Goal: Book appointment/travel/reservation

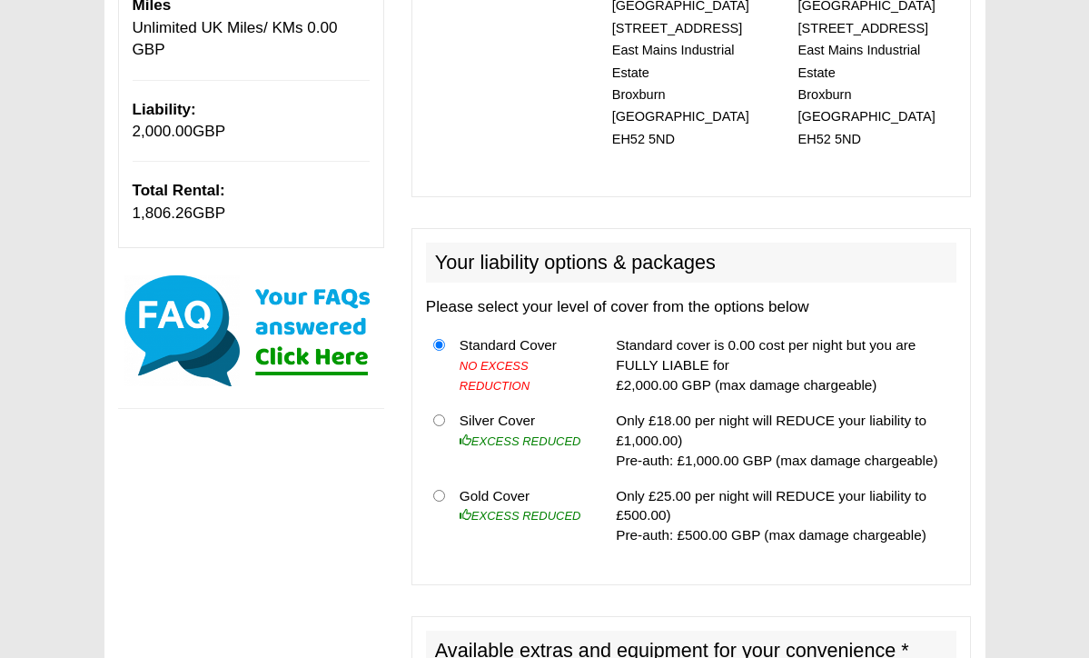
scroll to position [403, 0]
click at [438, 490] on input "radio" at bounding box center [439, 496] width 12 height 12
radio input "true"
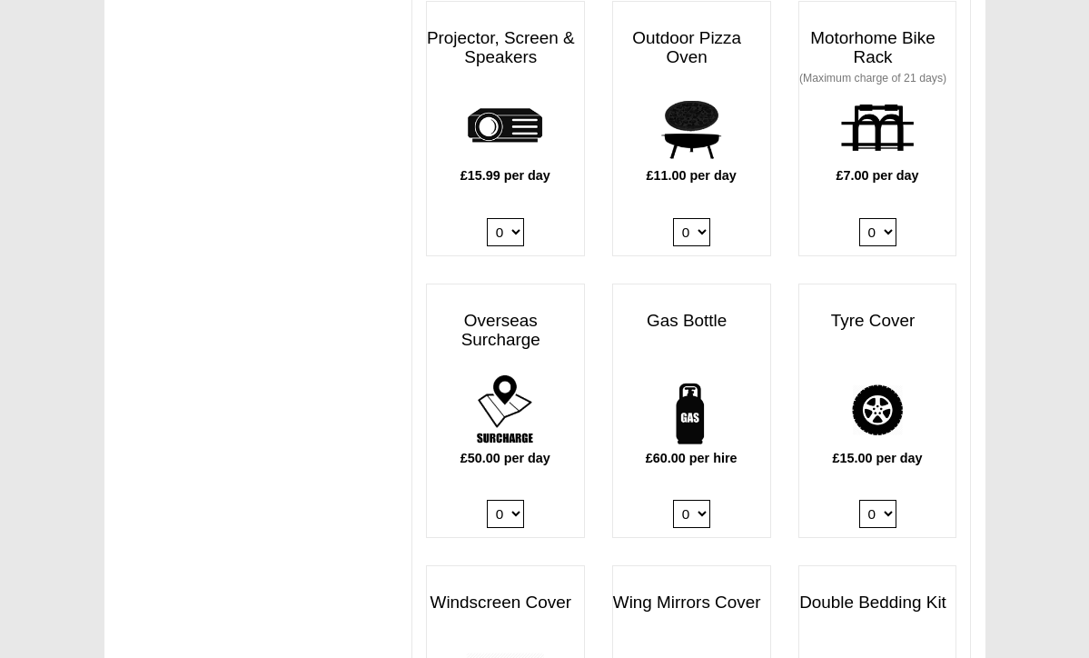
scroll to position [1103, 0]
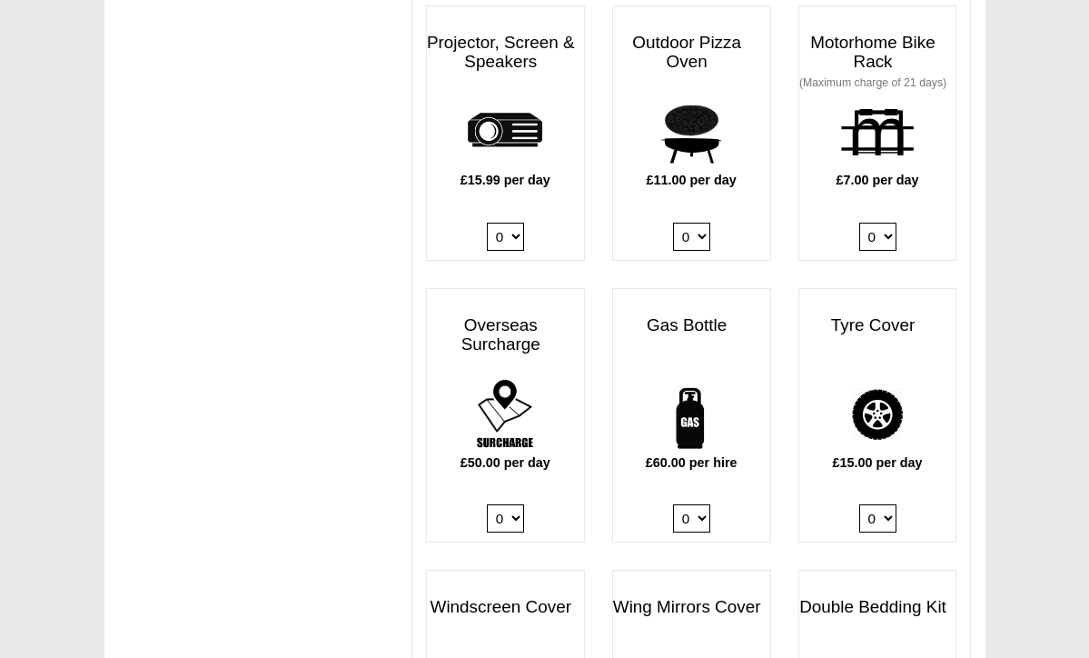
click at [701, 504] on select "0 1" at bounding box center [691, 518] width 37 height 28
select select "Gas Bottle x QTY 1 @ 60.00 GBP per hire."
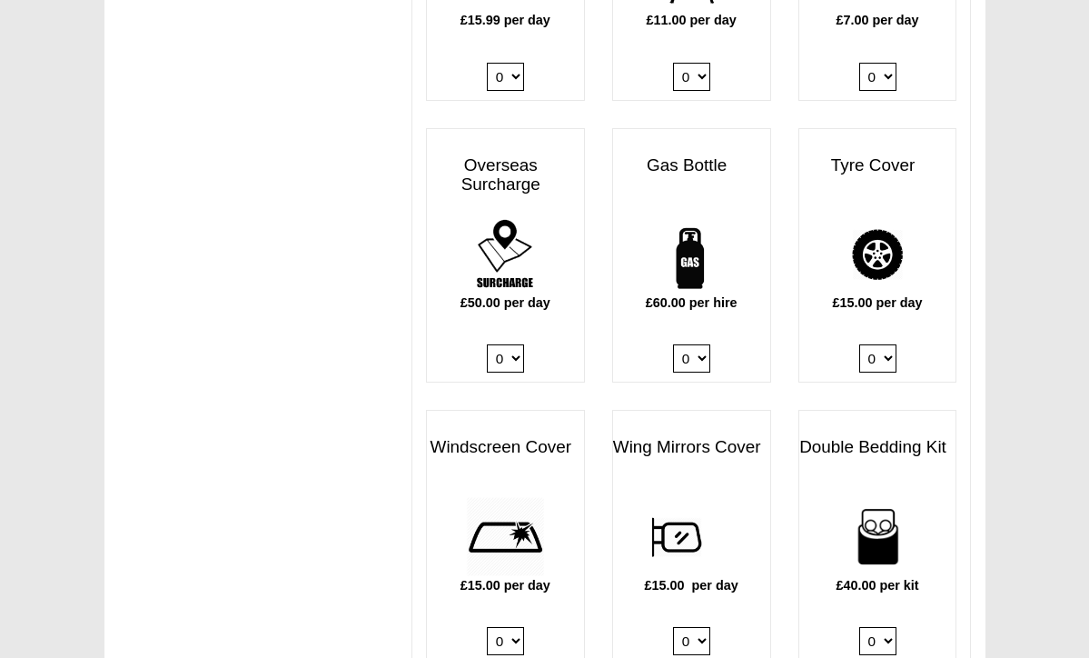
scroll to position [1271, 0]
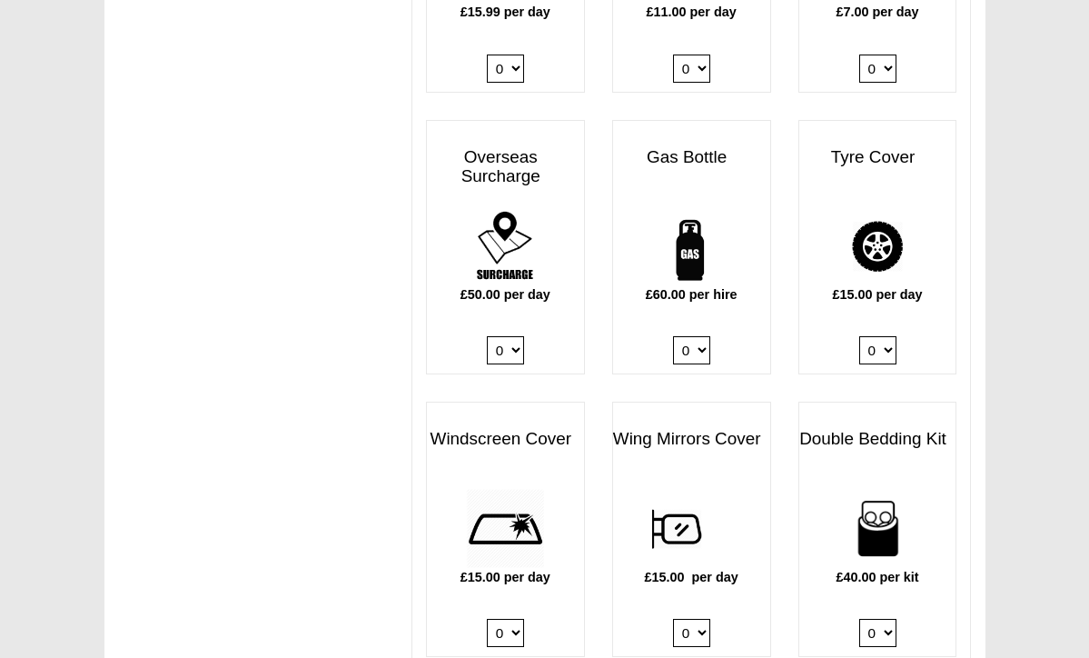
select select "Tyre Cover @ 15.00 GBP per day."
click at [513, 619] on select "0 1" at bounding box center [505, 633] width 37 height 28
select select "Windscreen Cover @ 15.00 GBP per day."
click at [700, 619] on select "0 1" at bounding box center [691, 633] width 37 height 28
select select "Wing Mirrors Cover @ 15.00 GBP per day."
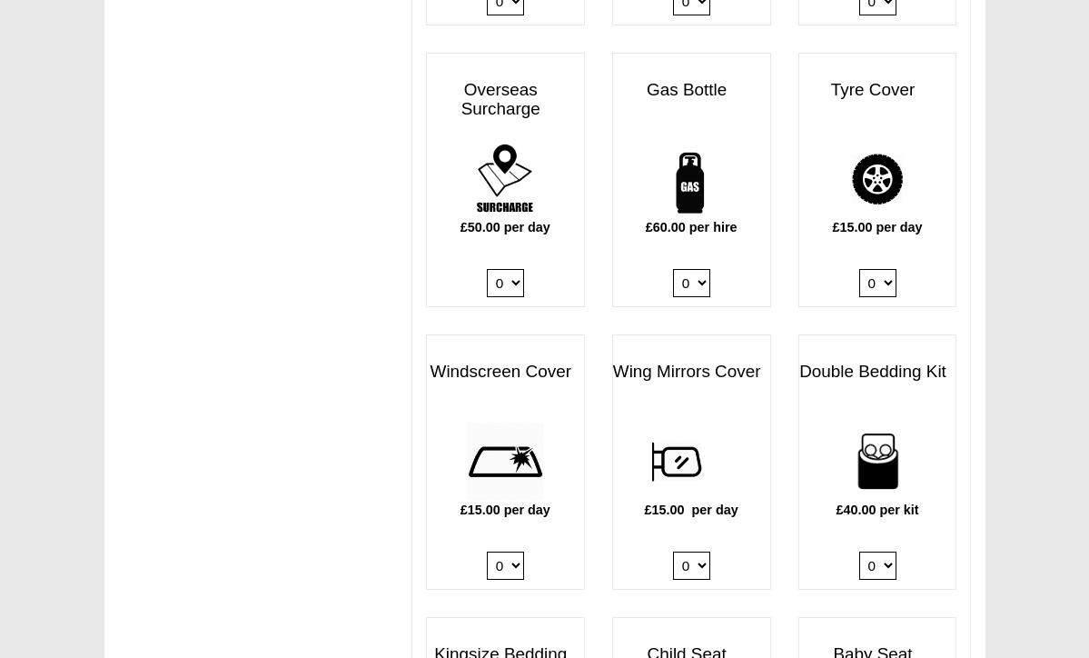
scroll to position [1331, 0]
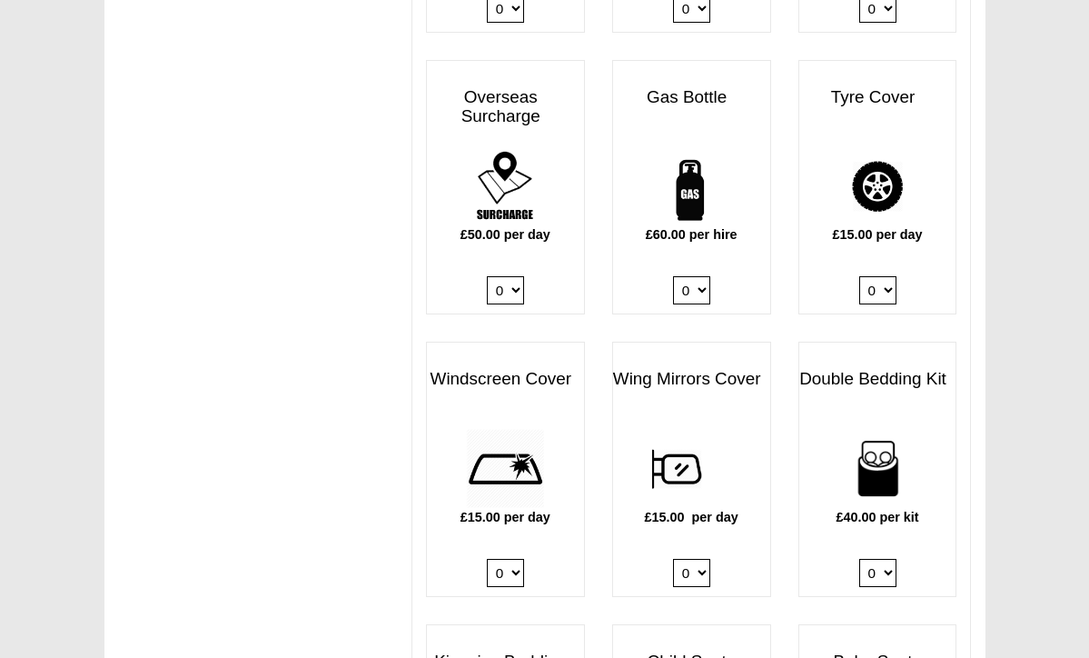
click at [885, 559] on select "0 1 2 3 4" at bounding box center [878, 573] width 37 height 28
select select "Double Bedding Kit x QTY 1 @ 40.00 GBP per kit."
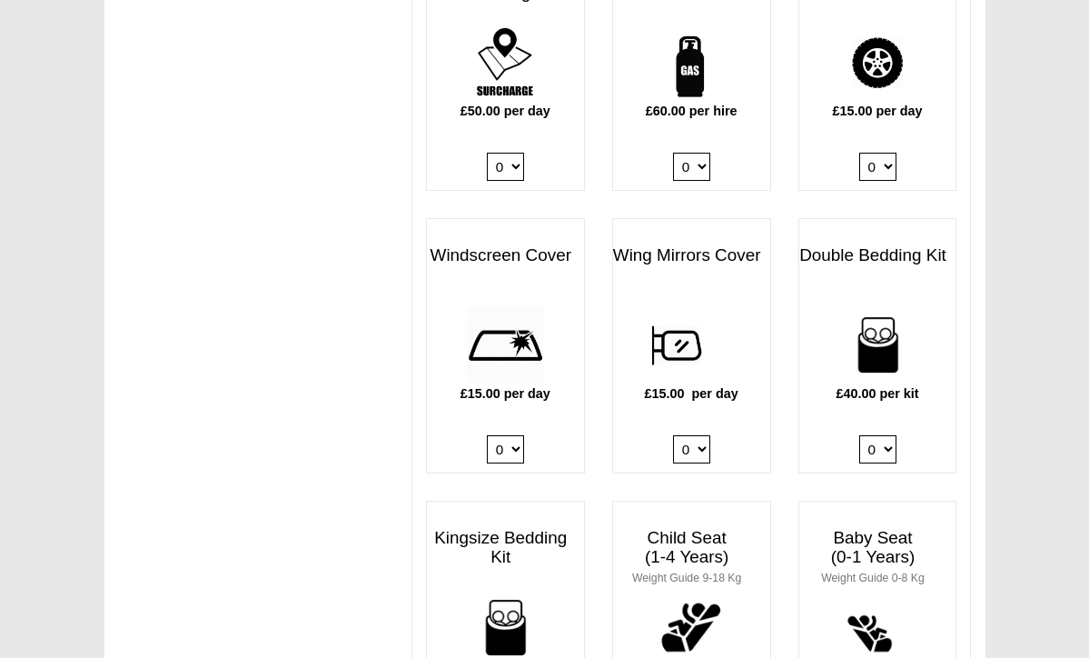
scroll to position [1460, 0]
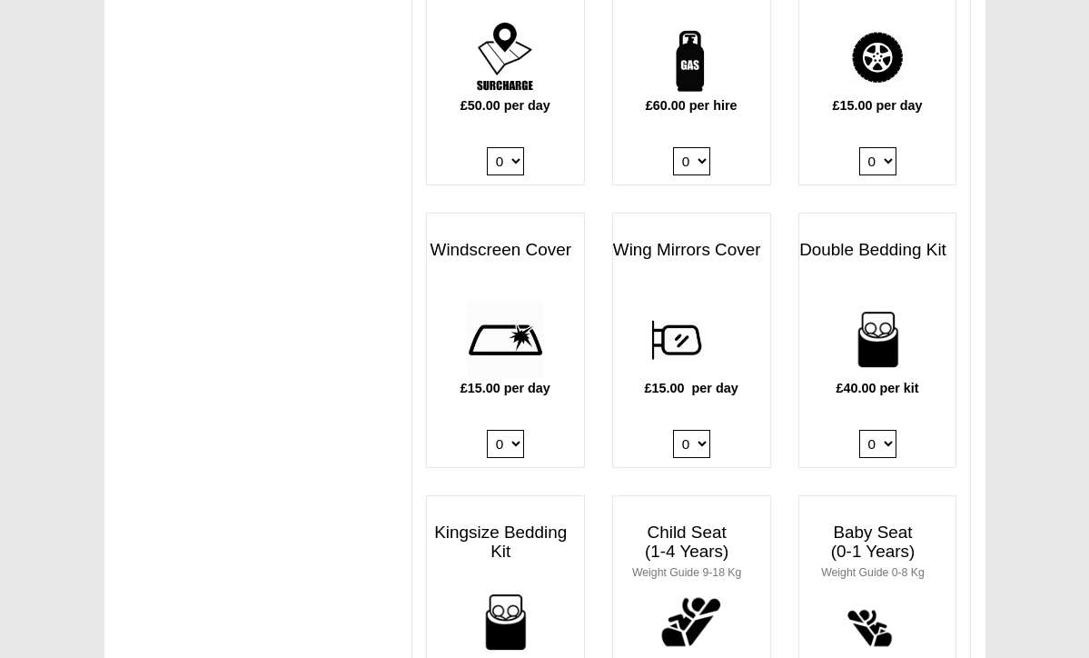
select select
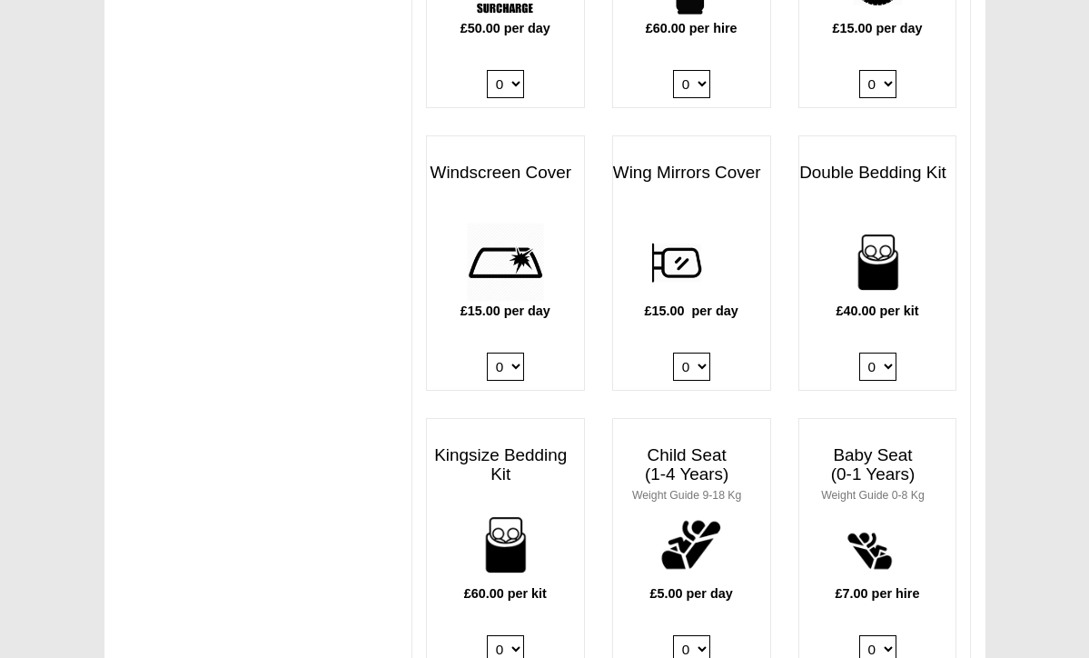
scroll to position [1536, 0]
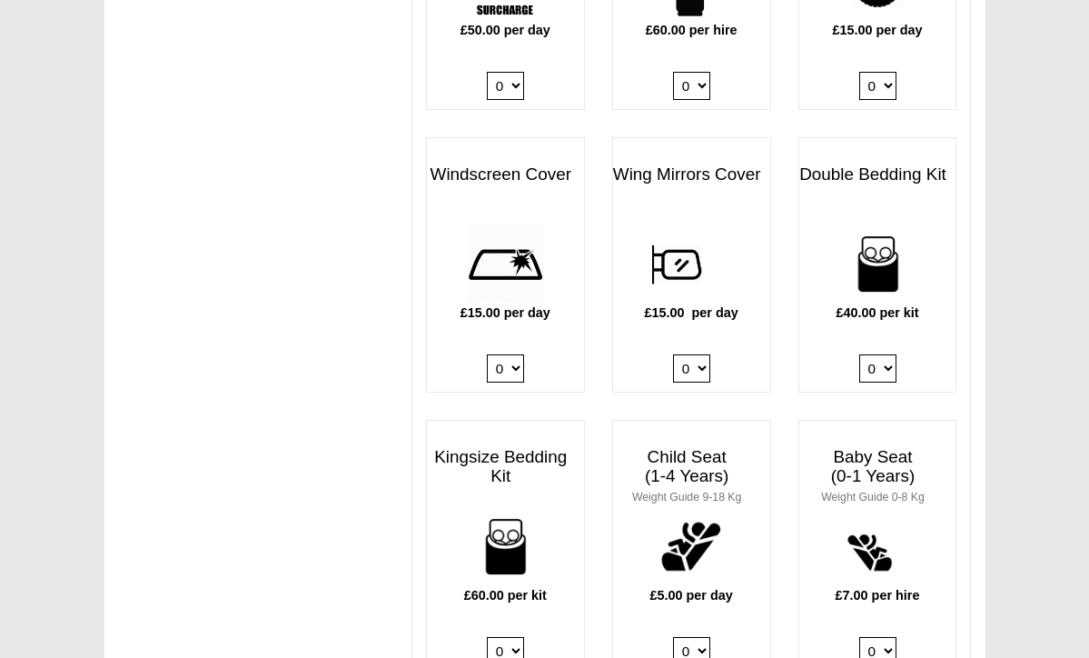
select select "Kingsize Bedding Kit x QTY 1 @ 60.00 GBP per kit."
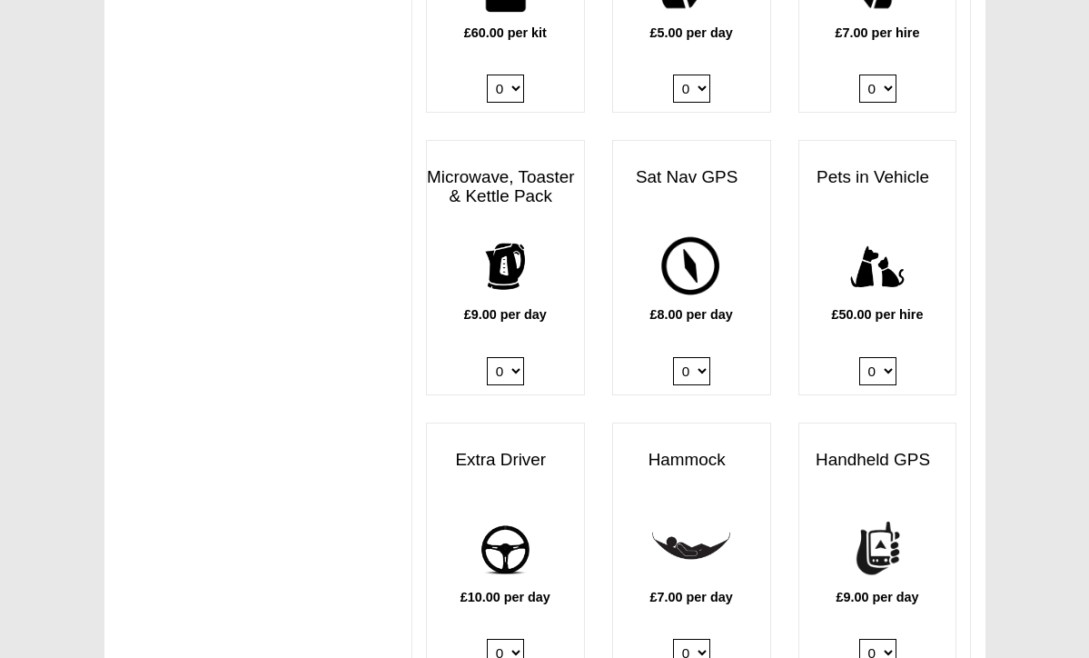
scroll to position [2094, 0]
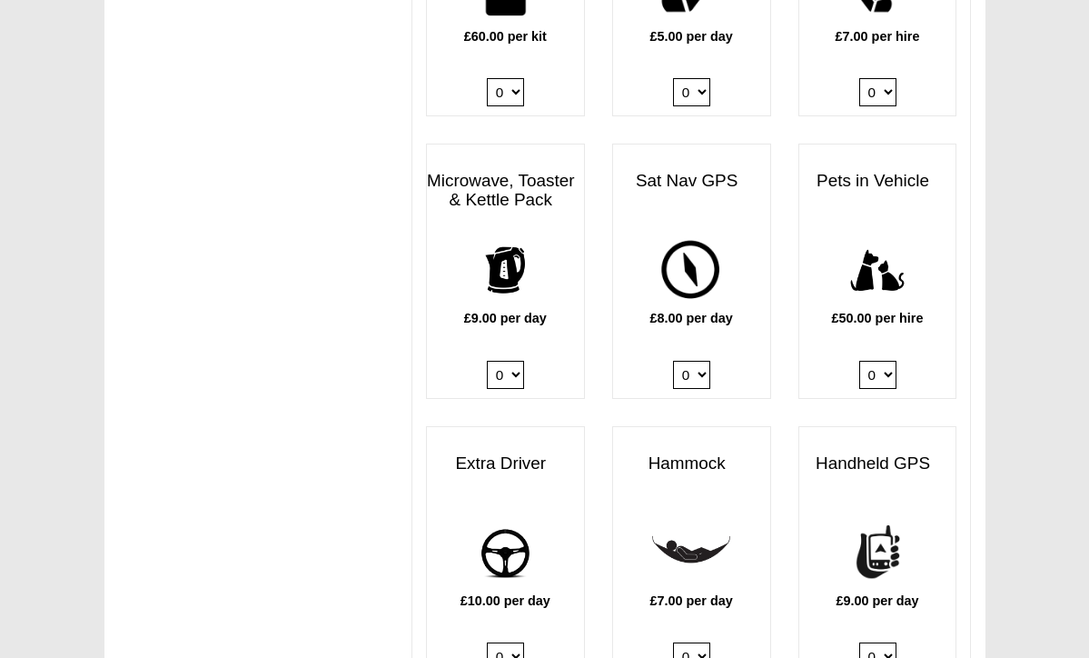
click at [521, 642] on select "0 1" at bounding box center [505, 656] width 37 height 28
select select "Extra Driver x QTY 1 @ 10.00 GBP per day."
select select "Kitchen Pack x QTY 1 @ 9.00 GBP per day."
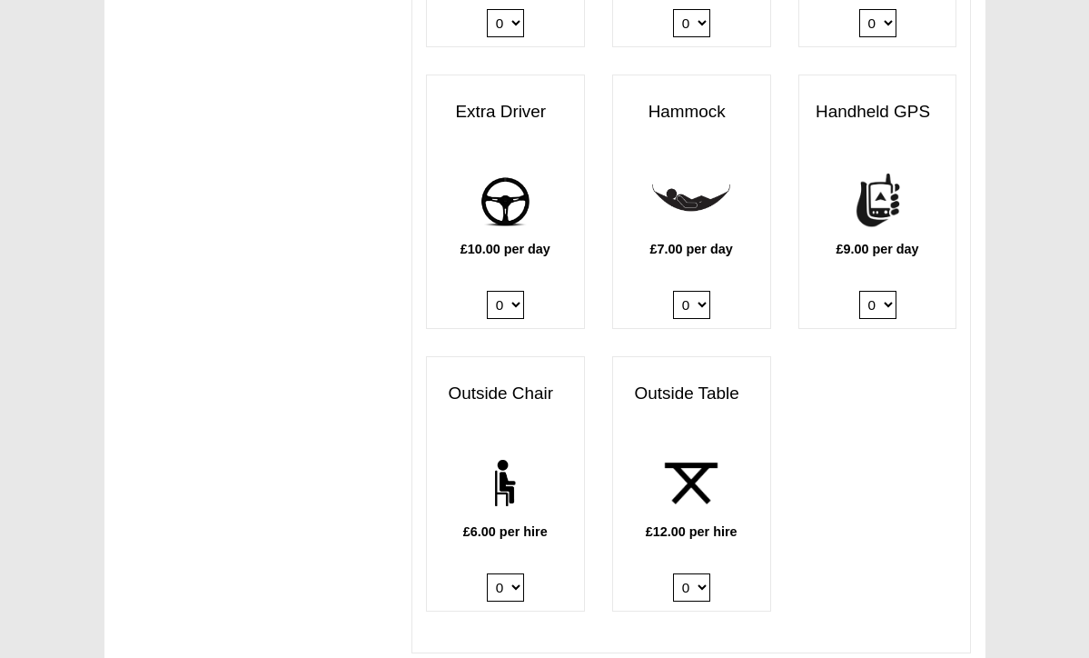
scroll to position [2447, 0]
select select "Outside Chair x QTY 2 @ 6.00 GBP per hire."
select select "Outside Table x QTY 1 @ 12.00 GBP per hire."
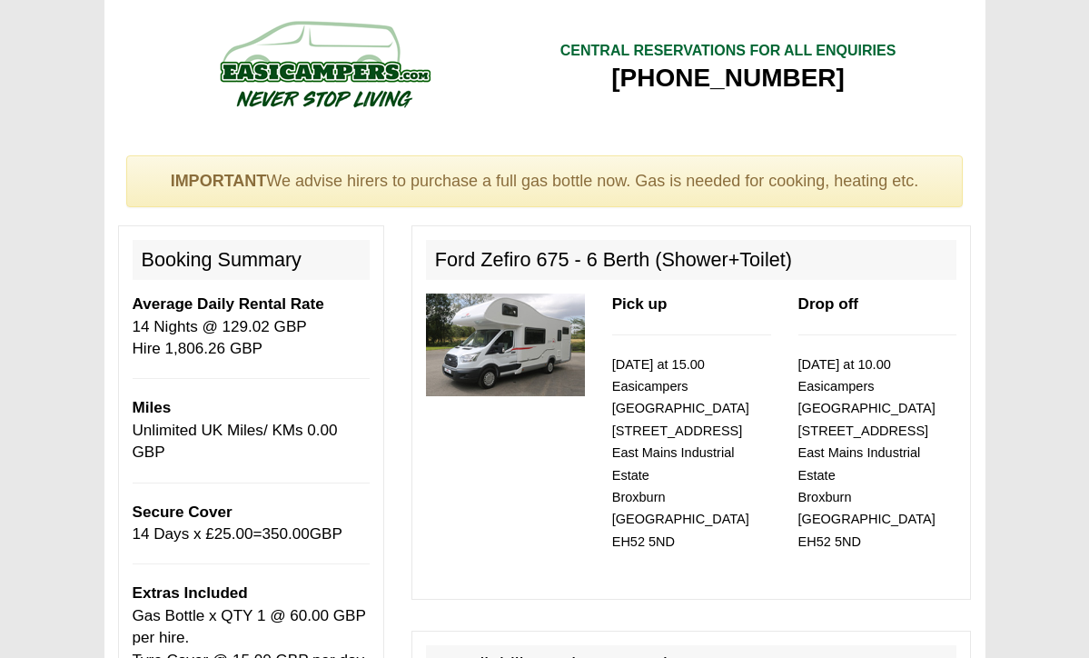
scroll to position [0, 0]
